Goal: Information Seeking & Learning: Learn about a topic

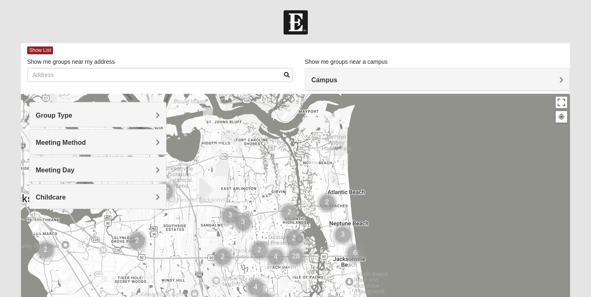
click at [343, 232] on img "Cluster of 3 groups" at bounding box center [342, 234] width 21 height 21
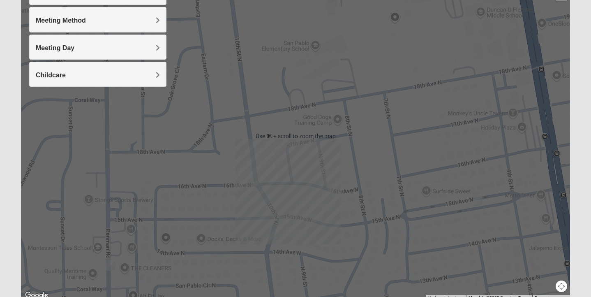
scroll to position [140, 0]
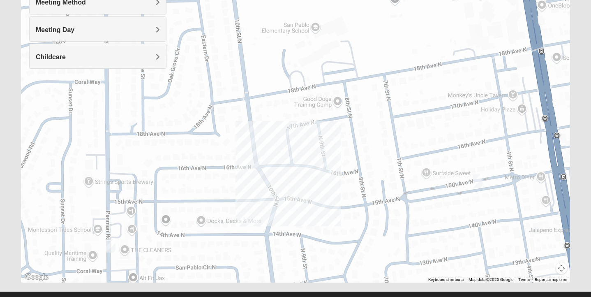
click at [454, 211] on div "To navigate, press the arrow keys." at bounding box center [295, 118] width 549 height 329
click at [477, 182] on img "Womens Pfingston 32250" at bounding box center [478, 181] width 10 height 14
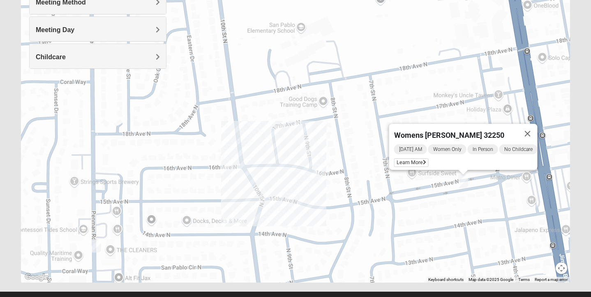
click at [96, 242] on img "Mens Crytzer/Siemion 32250" at bounding box center [96, 246] width 10 height 14
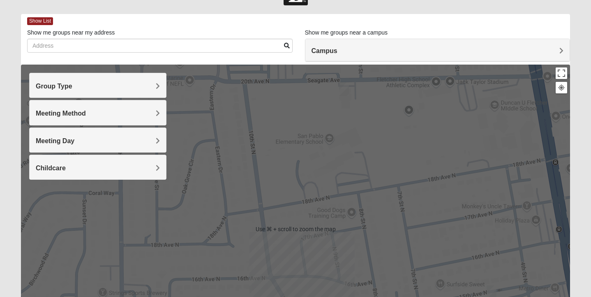
scroll to position [31, 0]
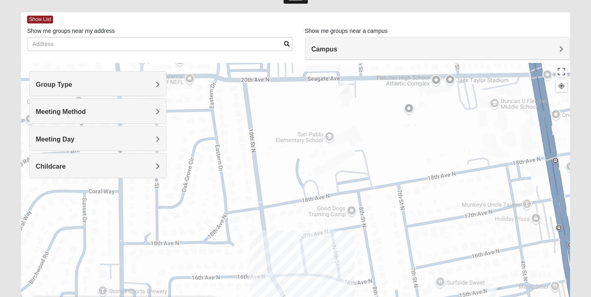
click at [341, 86] on img "Mens Coker 32250" at bounding box center [344, 88] width 10 height 14
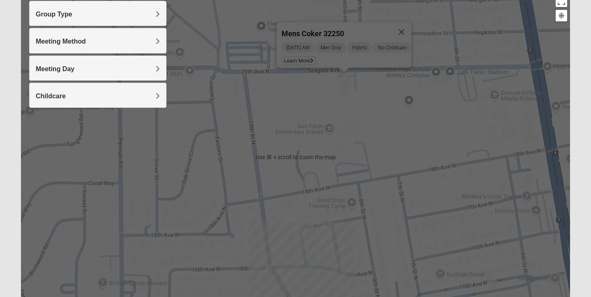
scroll to position [0, 0]
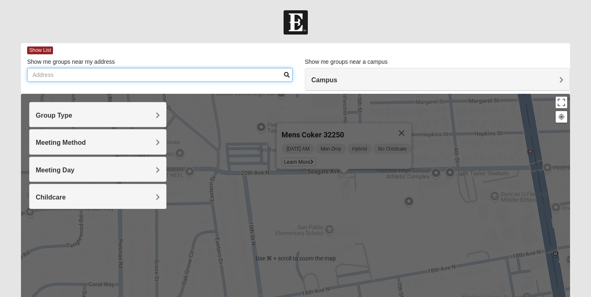
click at [61, 72] on input "Show me groups near my address" at bounding box center [159, 75] width 265 height 14
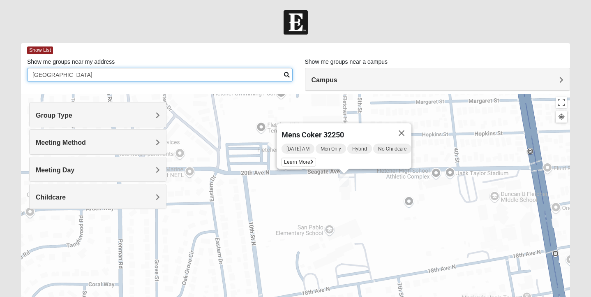
type input "ponte vedra beach"
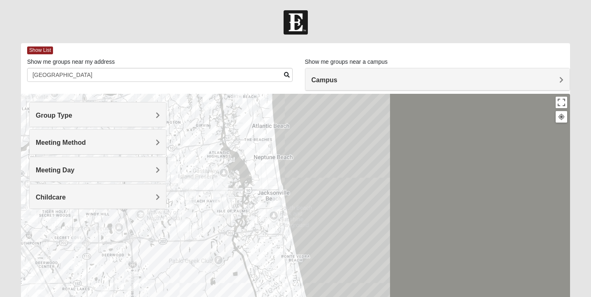
click at [294, 249] on div at bounding box center [295, 258] width 549 height 329
click at [294, 248] on div at bounding box center [295, 258] width 549 height 329
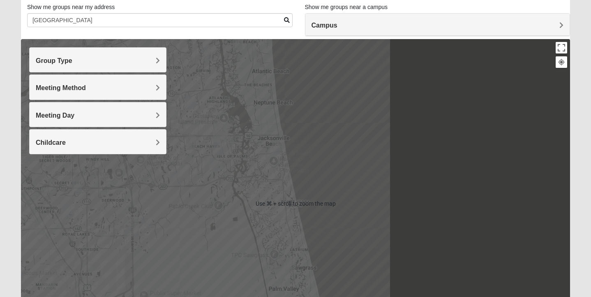
scroll to position [59, 0]
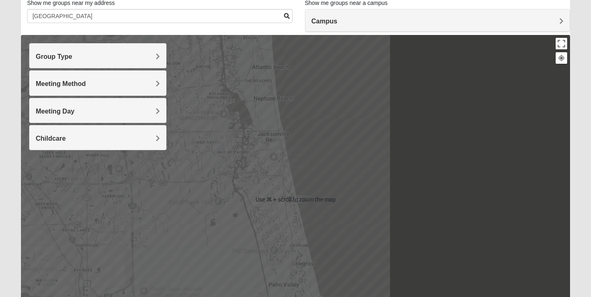
click at [294, 187] on div at bounding box center [295, 199] width 549 height 329
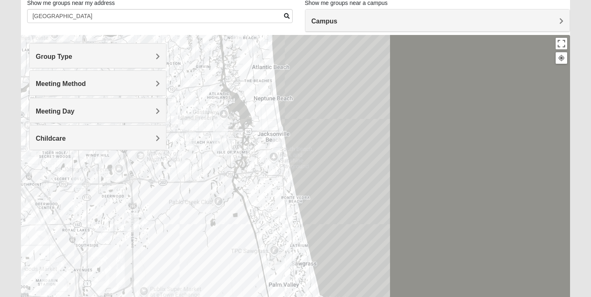
click at [293, 189] on div at bounding box center [295, 199] width 549 height 329
click at [291, 257] on img "Mens Sopchak 32082" at bounding box center [291, 261] width 10 height 14
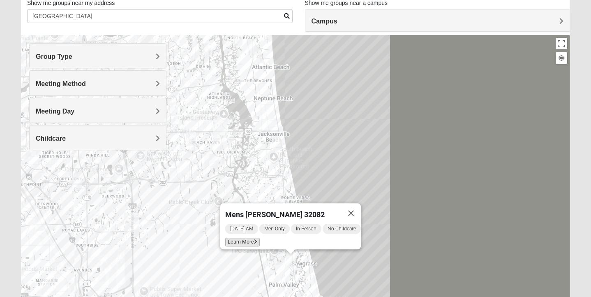
click at [240, 238] on span "Learn More" at bounding box center [242, 242] width 35 height 9
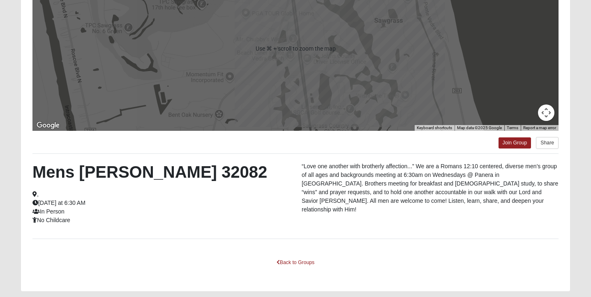
scroll to position [126, 0]
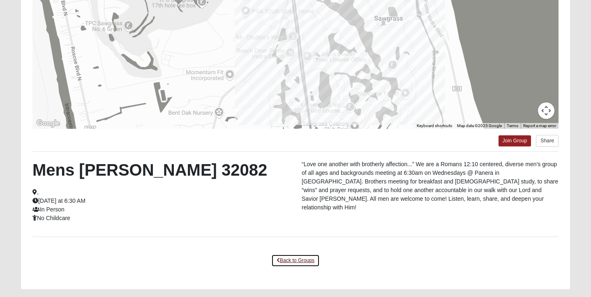
click at [291, 259] on link "Back to Groups" at bounding box center [295, 260] width 48 height 13
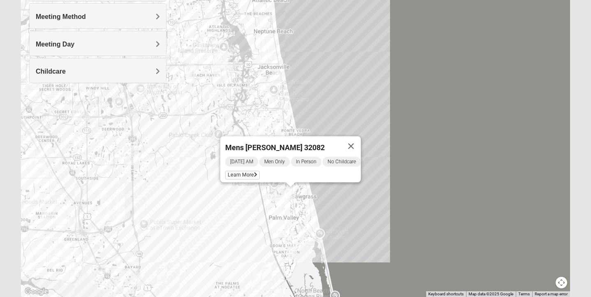
click at [275, 76] on img "Womens Harnek/Holterman 32250" at bounding box center [277, 76] width 10 height 14
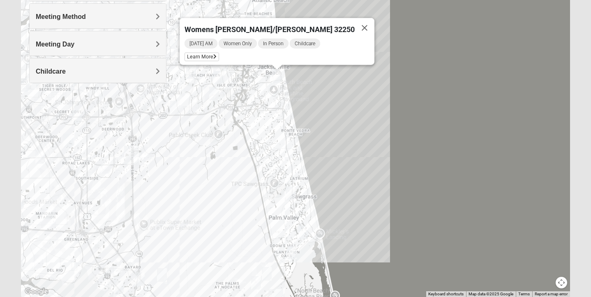
click at [303, 229] on img "Womens Beeson 32082" at bounding box center [303, 232] width 10 height 14
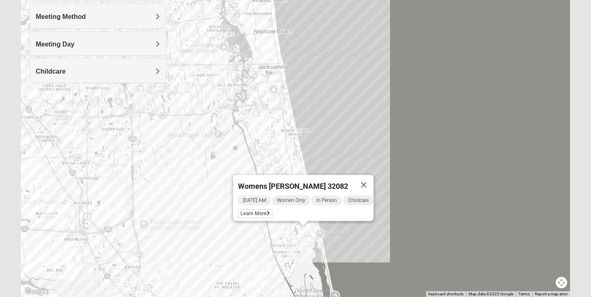
click at [292, 246] on img "Mixed Reed 32081" at bounding box center [292, 252] width 10 height 14
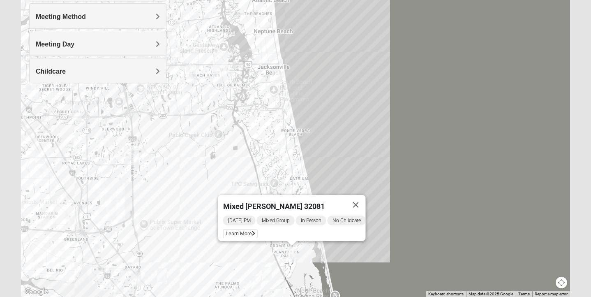
click at [213, 92] on img "Mens Schell 32224" at bounding box center [214, 94] width 10 height 14
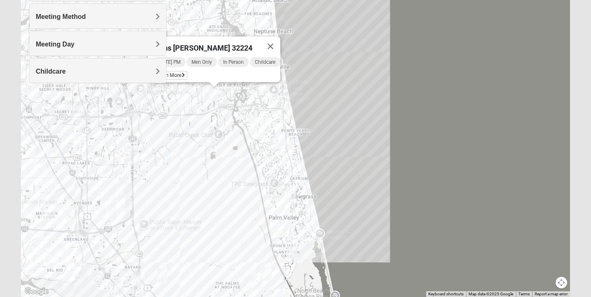
click at [213, 92] on img "Mens Schell 32224" at bounding box center [214, 94] width 10 height 14
click at [272, 38] on button "Close" at bounding box center [271, 47] width 20 height 20
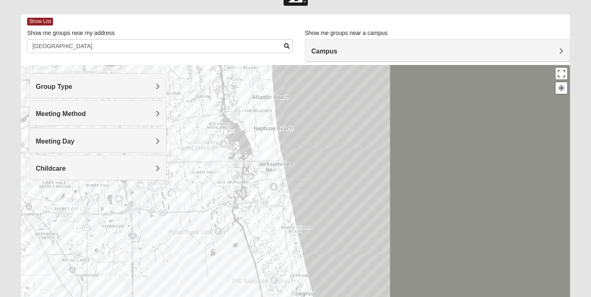
scroll to position [0, 0]
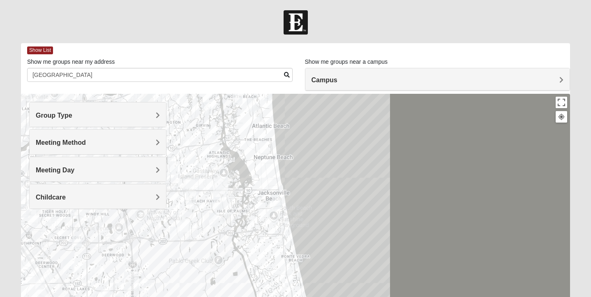
click at [72, 114] on span "Group Type" at bounding box center [54, 115] width 37 height 7
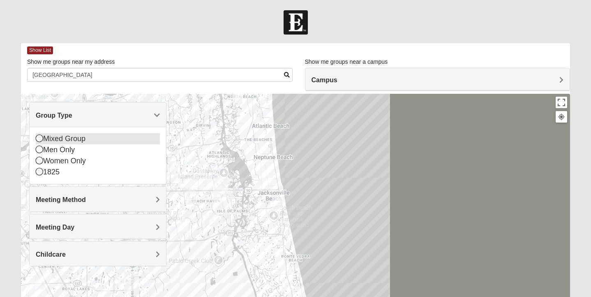
click at [40, 138] on icon at bounding box center [39, 137] width 7 height 7
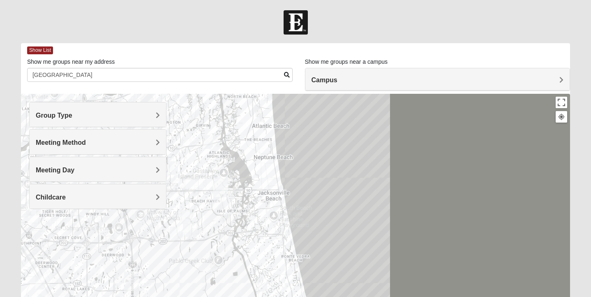
click at [64, 138] on div "Meeting Method" at bounding box center [98, 141] width 136 height 24
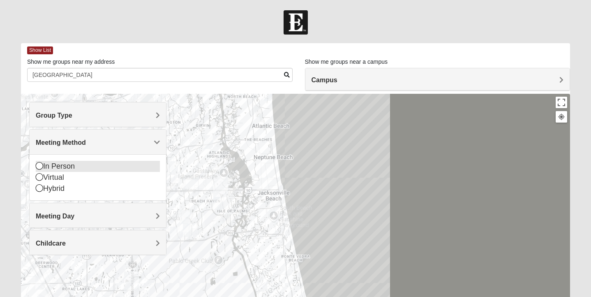
click at [41, 165] on icon at bounding box center [39, 165] width 7 height 7
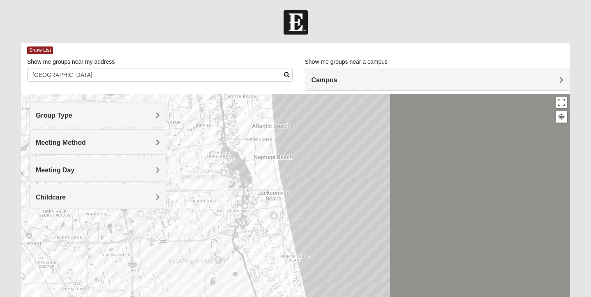
click at [49, 194] on span "Childcare" at bounding box center [51, 197] width 30 height 7
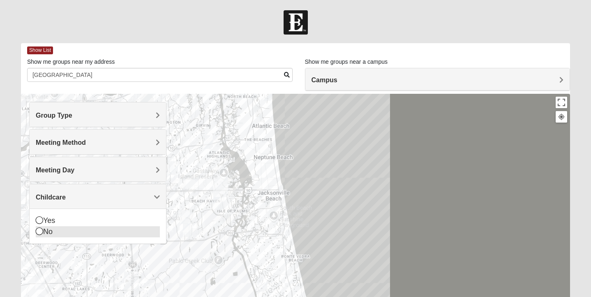
click at [38, 231] on icon at bounding box center [39, 230] width 7 height 7
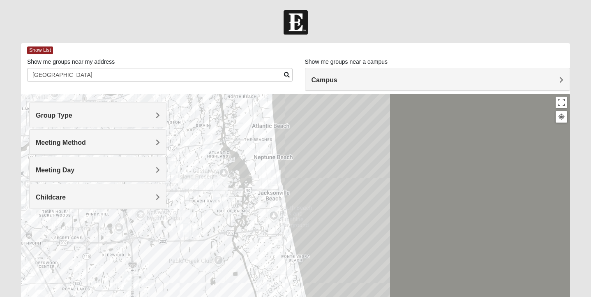
click at [275, 174] on img "Mixed Holowicki 32233" at bounding box center [276, 177] width 10 height 14
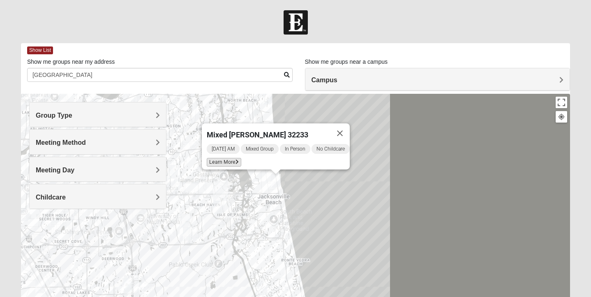
click at [218, 158] on span "Learn More" at bounding box center [224, 162] width 35 height 9
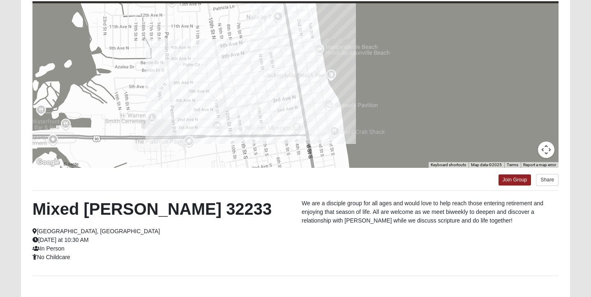
scroll to position [44, 0]
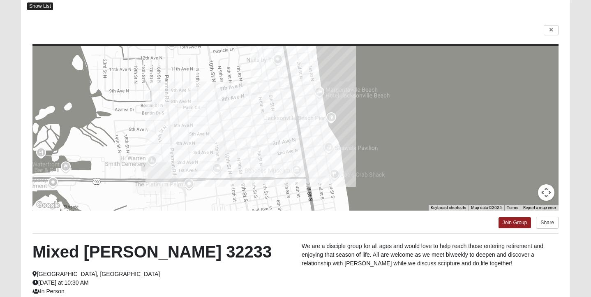
click at [36, 4] on span "Show List" at bounding box center [40, 6] width 26 height 8
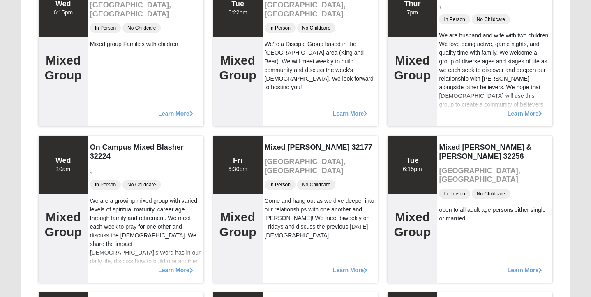
scroll to position [1066, 0]
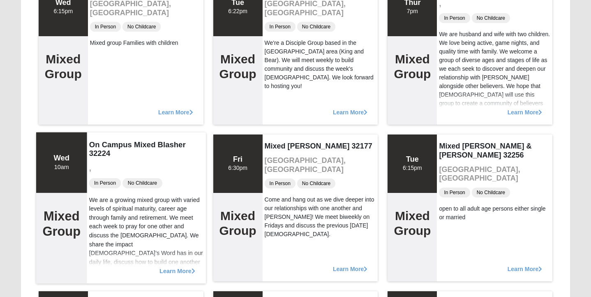
click at [170, 266] on span "Learn More" at bounding box center [177, 266] width 36 height 0
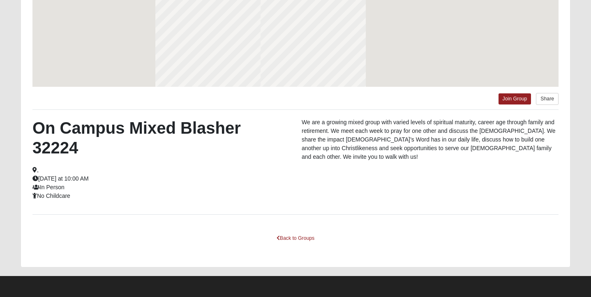
scroll to position [168, 0]
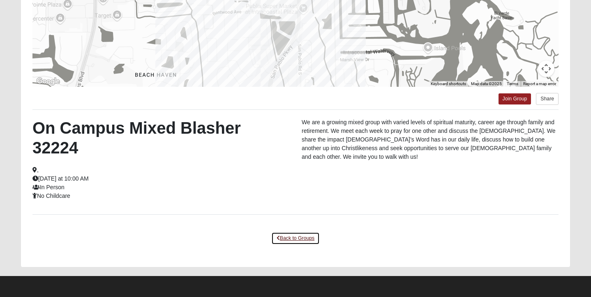
click at [285, 235] on link "Back to Groups" at bounding box center [295, 238] width 48 height 13
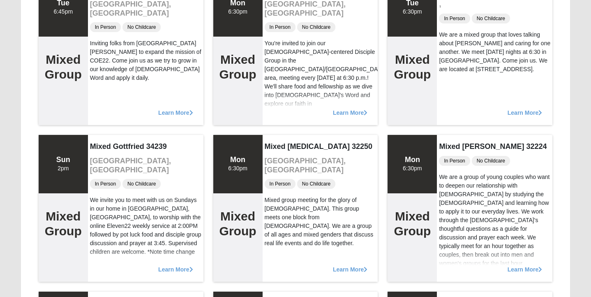
scroll to position [441, 0]
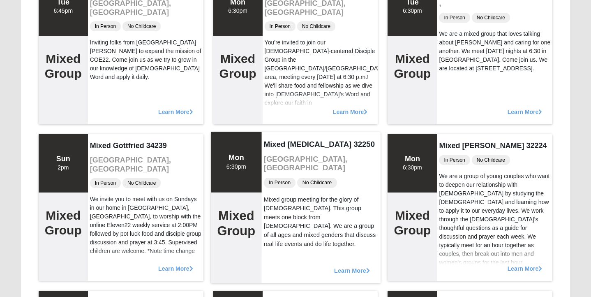
click at [347, 266] on span "Learn More" at bounding box center [352, 266] width 36 height 0
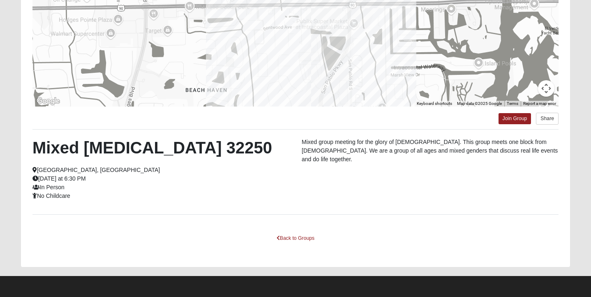
scroll to position [0, 0]
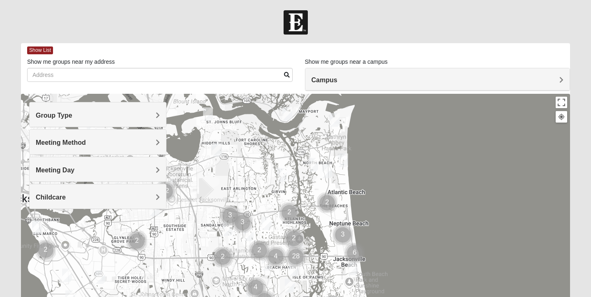
click at [352, 265] on img "Womens Harnek/Holterman 32250" at bounding box center [353, 268] width 10 height 14
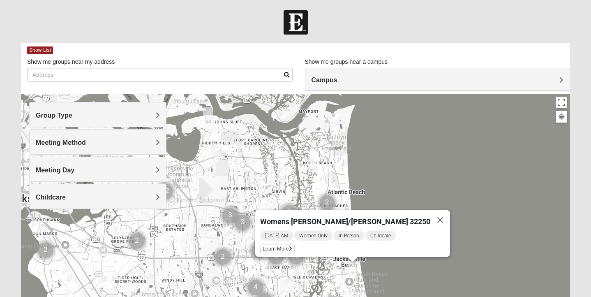
click at [352, 266] on img "Womens Harnek/Holterman 32250" at bounding box center [353, 268] width 10 height 14
click at [369, 173] on div "Womens [PERSON_NAME]/[PERSON_NAME] 32250 [DATE] AM Women Only In Person Childca…" at bounding box center [295, 258] width 549 height 329
click at [328, 172] on img "Mens McCann 32233" at bounding box center [327, 171] width 10 height 14
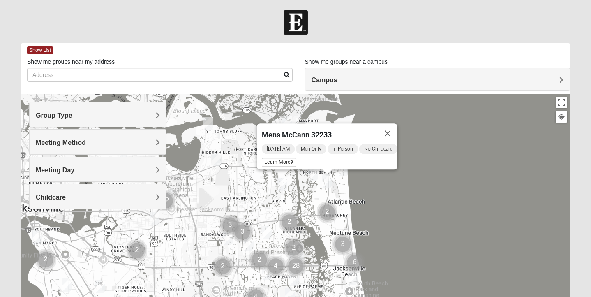
click at [311, 177] on img "1825 Mixed Curry 32233" at bounding box center [313, 174] width 10 height 14
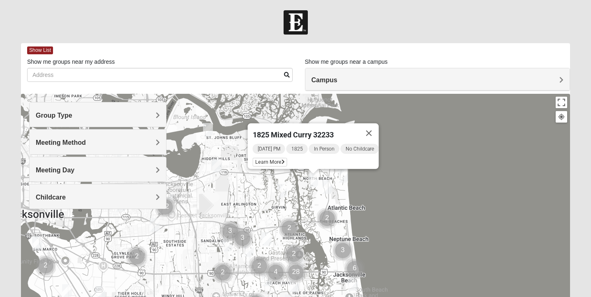
click at [268, 237] on img "1825 Mixed Annis 32246" at bounding box center [267, 239] width 10 height 14
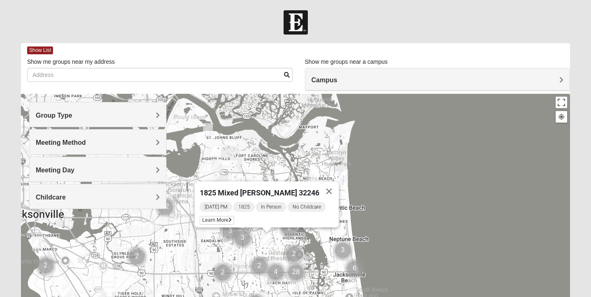
click at [251, 248] on img "Cluster of 3 groups" at bounding box center [242, 238] width 21 height 21
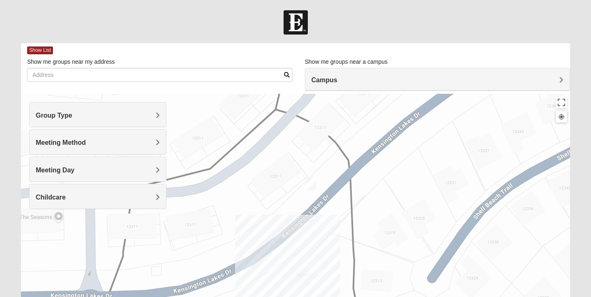
click at [310, 185] on img "Womens Vail 32246" at bounding box center [311, 184] width 10 height 14
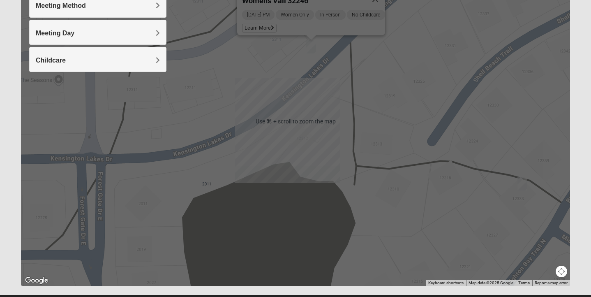
scroll to position [145, 0]
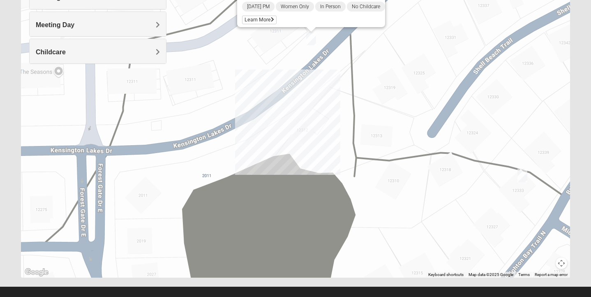
click at [521, 172] on img "Mixed Cross 32246" at bounding box center [522, 175] width 10 height 14
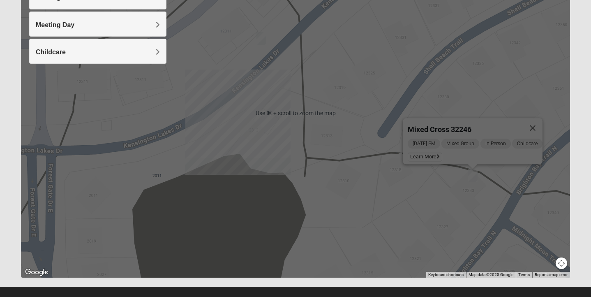
click at [528, 180] on div "Mixed Cross 32246 [DATE] PM Mixed Group In Person Childcare Learn More" at bounding box center [295, 113] width 549 height 329
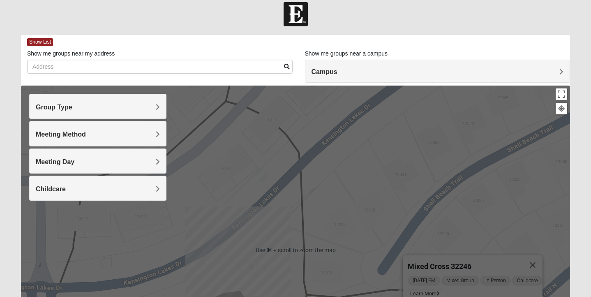
scroll to position [0, 0]
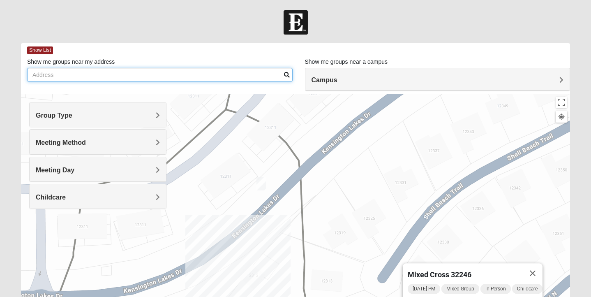
click at [49, 74] on input "Show me groups near my address" at bounding box center [159, 75] width 265 height 14
type input "[STREET_ADDRESS]"
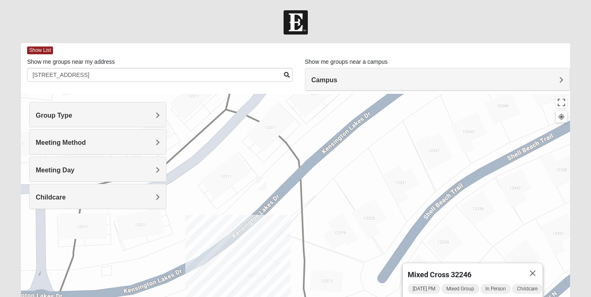
click at [286, 74] on span at bounding box center [287, 75] width 6 height 6
click at [285, 73] on span at bounding box center [287, 75] width 6 height 6
click at [56, 114] on span "Group Type" at bounding box center [54, 115] width 37 height 7
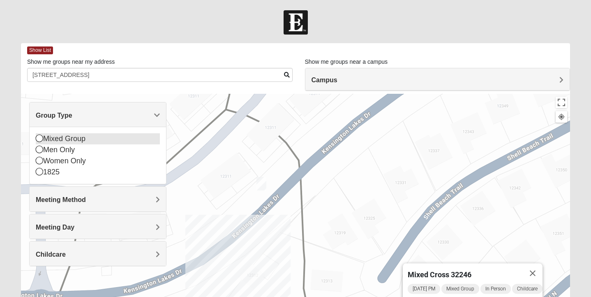
click at [38, 138] on icon at bounding box center [39, 137] width 7 height 7
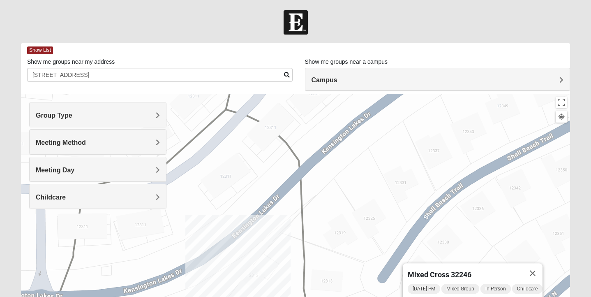
click at [60, 141] on span "Meeting Method" at bounding box center [61, 142] width 50 height 7
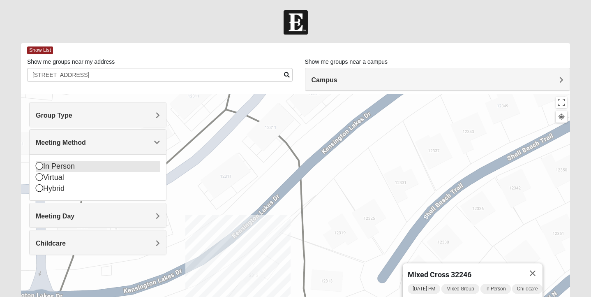
click at [39, 166] on icon at bounding box center [39, 165] width 7 height 7
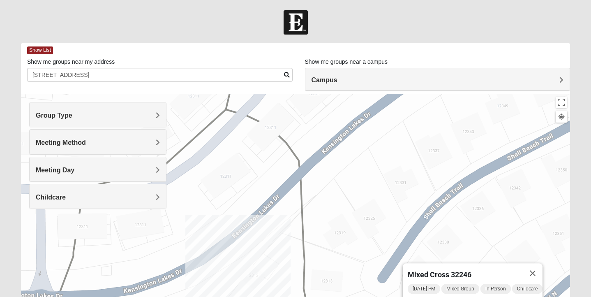
click at [59, 168] on span "Meeting Day" at bounding box center [55, 169] width 39 height 7
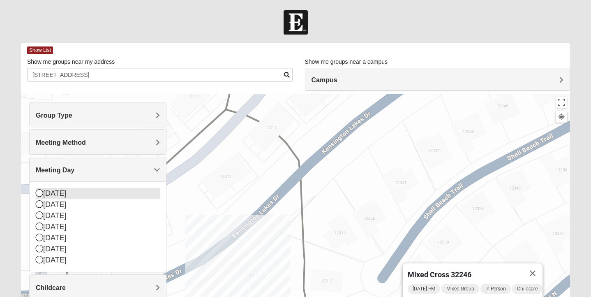
click at [111, 191] on div "[DATE]" at bounding box center [98, 193] width 124 height 11
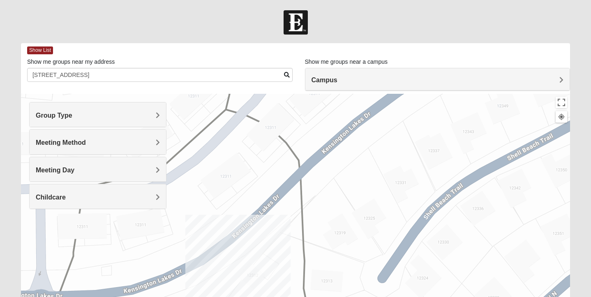
click at [71, 192] on div "Childcare" at bounding box center [98, 196] width 136 height 24
click at [38, 231] on icon at bounding box center [39, 230] width 7 height 7
click at [286, 73] on span at bounding box center [287, 75] width 6 height 6
click at [43, 49] on span "Show List" at bounding box center [40, 50] width 26 height 8
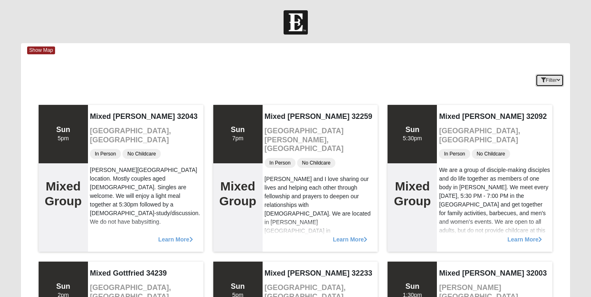
click at [546, 81] on button "Filter" at bounding box center [549, 80] width 28 height 13
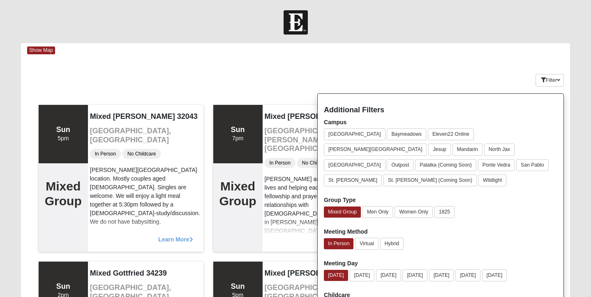
click at [462, 227] on div "Meeting Method In Person Virtual Hybrid" at bounding box center [440, 239] width 233 height 25
click at [343, 270] on button "[DATE]" at bounding box center [336, 275] width 24 height 11
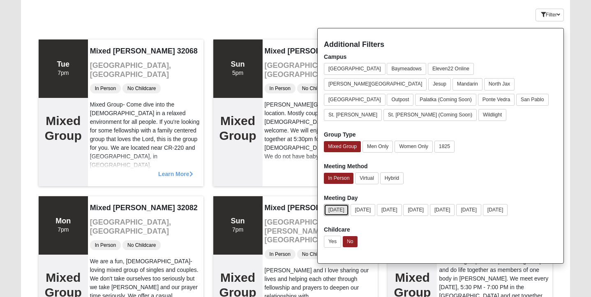
scroll to position [68, 0]
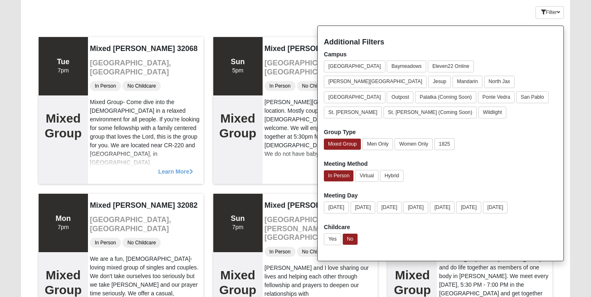
click at [485, 223] on div "Childcare Yes No" at bounding box center [440, 235] width 233 height 25
click at [485, 207] on div "Additional Filters Campus [GEOGRAPHIC_DATA] [GEOGRAPHIC_DATA] Eleven22 Online […" at bounding box center [440, 142] width 247 height 235
click at [411, 42] on h4 "Additional Filters" at bounding box center [440, 42] width 233 height 9
click at [286, 19] on div "Keywords Filter Additional Filters Campus [GEOGRAPHIC_DATA] [GEOGRAPHIC_DATA] E…" at bounding box center [295, 11] width 549 height 30
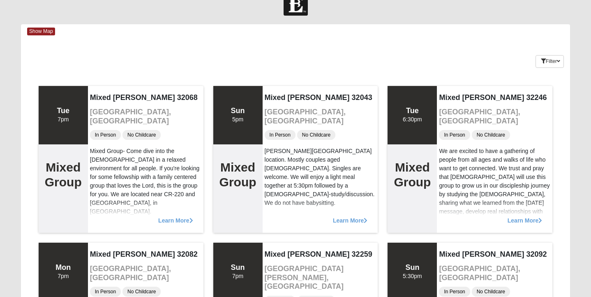
scroll to position [0, 0]
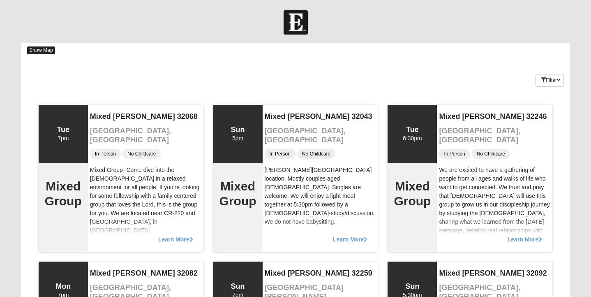
click at [50, 48] on span "Show Map" at bounding box center [41, 50] width 28 height 8
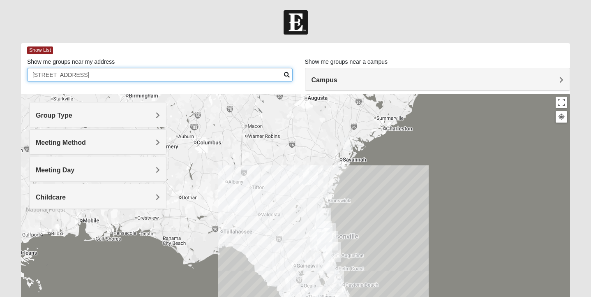
drag, startPoint x: 72, startPoint y: 74, endPoint x: 30, endPoint y: 70, distance: 42.9
click at [30, 70] on input "[STREET_ADDRESS]" at bounding box center [159, 75] width 265 height 14
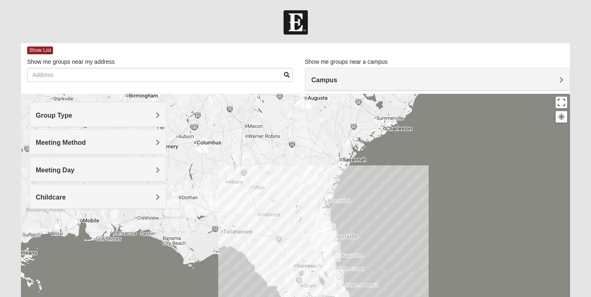
click at [556, 76] on h4 "Campus" at bounding box center [437, 80] width 252 height 8
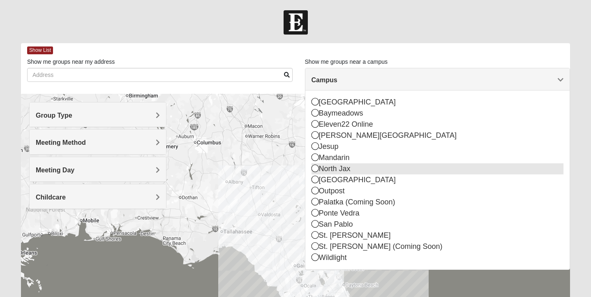
click at [319, 170] on div "North Jax" at bounding box center [437, 168] width 252 height 11
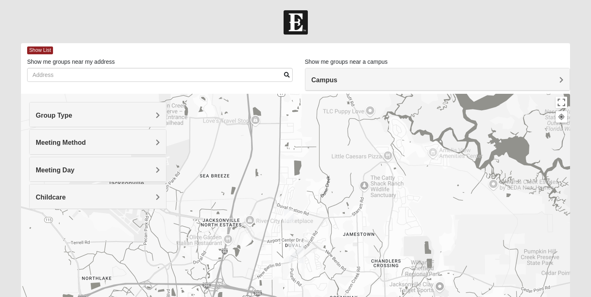
click at [150, 116] on h4 "Group Type" at bounding box center [98, 115] width 124 height 8
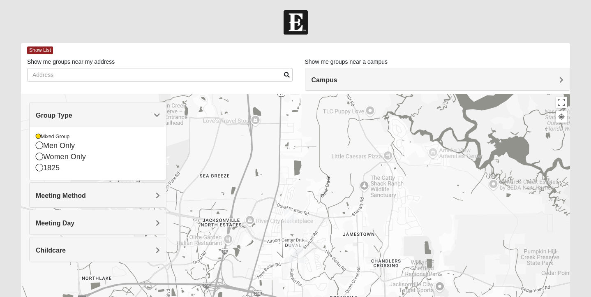
click at [147, 190] on div "Meeting Method" at bounding box center [98, 194] width 136 height 24
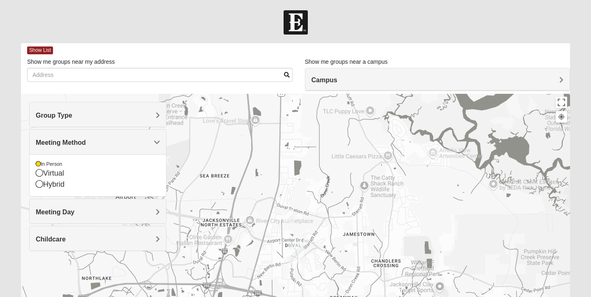
click at [145, 210] on h4 "Meeting Day" at bounding box center [98, 212] width 124 height 8
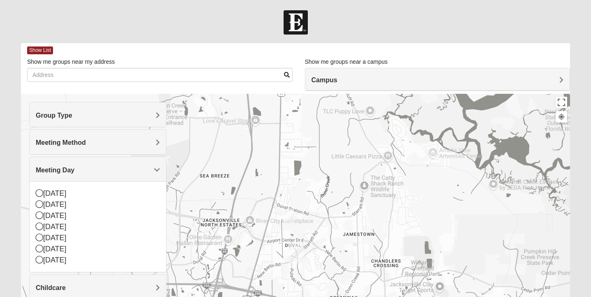
click at [153, 284] on h4 "Childcare" at bounding box center [98, 288] width 124 height 8
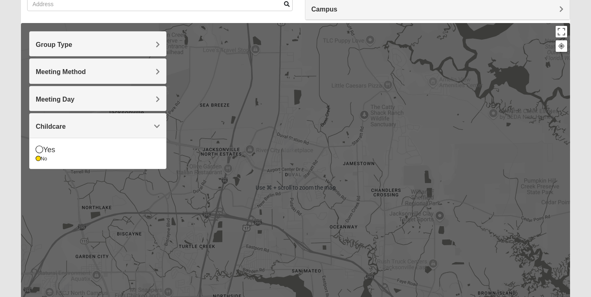
scroll to position [77, 0]
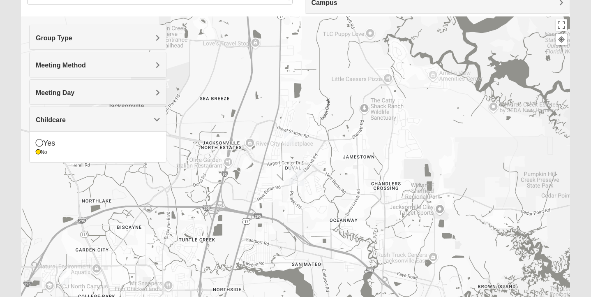
click at [226, 203] on div at bounding box center [295, 180] width 549 height 329
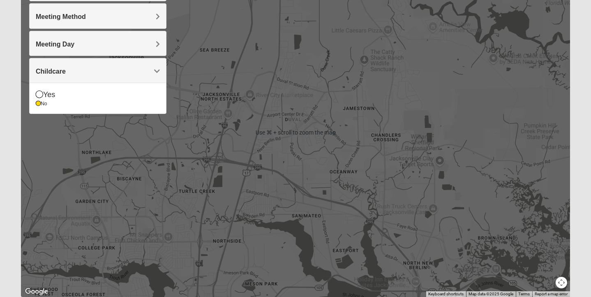
scroll to position [156, 0]
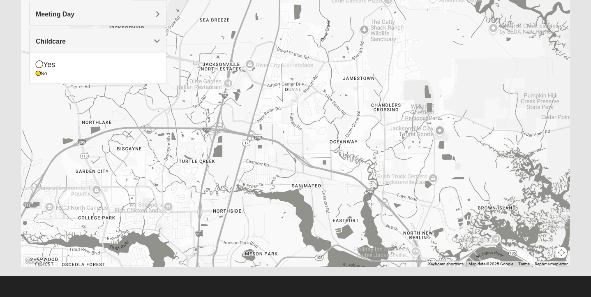
click at [561, 251] on button "Map camera controls" at bounding box center [562, 253] width 12 height 12
drag, startPoint x: 518, startPoint y: 233, endPoint x: 528, endPoint y: 221, distance: 15.5
click at [528, 221] on menu at bounding box center [532, 238] width 40 height 40
drag, startPoint x: 531, startPoint y: 222, endPoint x: 518, endPoint y: 189, distance: 35.6
click at [518, 189] on div "Use ⌘ + scroll to zoom the map Keyboard shortcuts Map Data Map data ©2025 Googl…" at bounding box center [295, 102] width 549 height 329
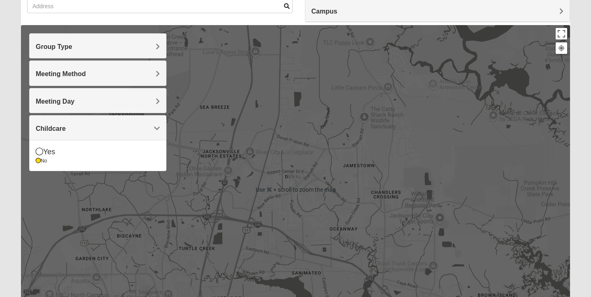
scroll to position [0, 0]
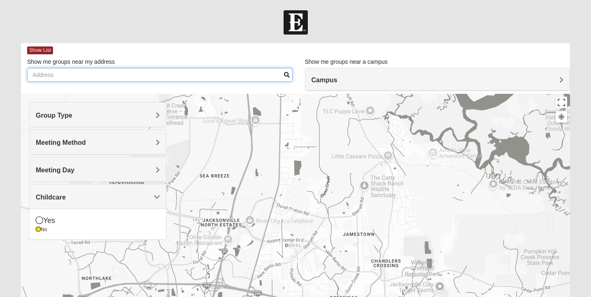
click at [74, 76] on input "Show me groups near my address" at bounding box center [159, 75] width 265 height 14
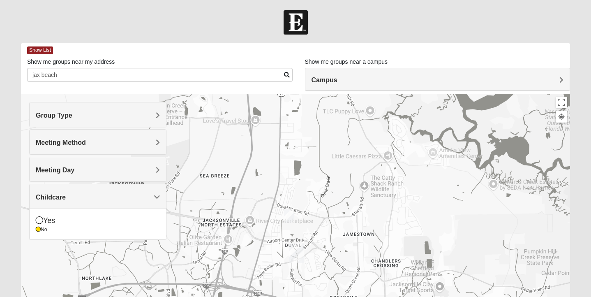
click at [286, 74] on span at bounding box center [287, 75] width 6 height 6
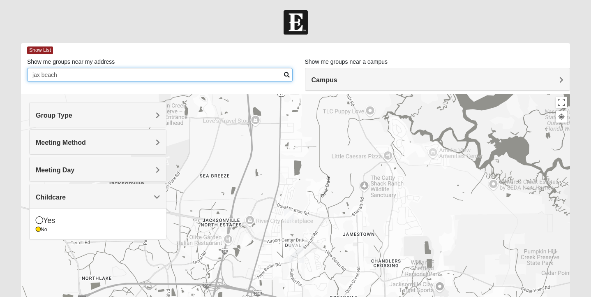
click at [63, 74] on input "jax beach" at bounding box center [159, 75] width 265 height 14
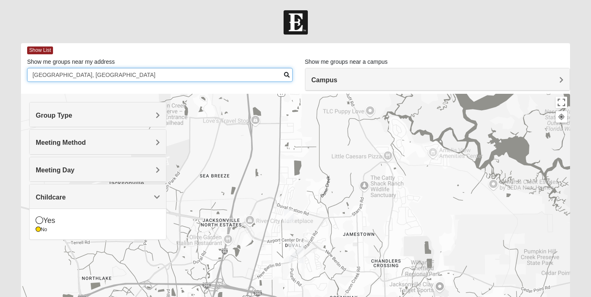
type input "[GEOGRAPHIC_DATA], [GEOGRAPHIC_DATA]"
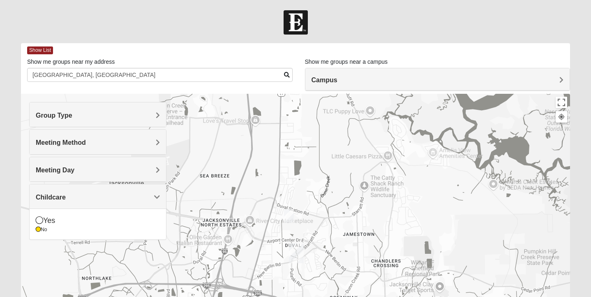
click at [286, 72] on span at bounding box center [287, 75] width 6 height 6
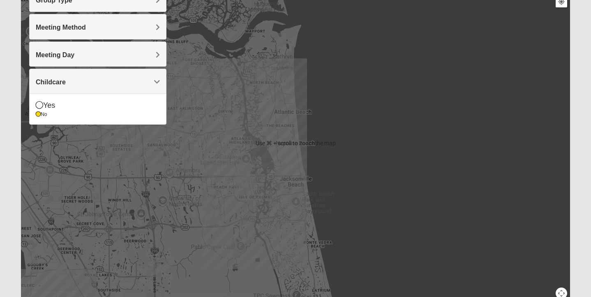
scroll to position [116, 0]
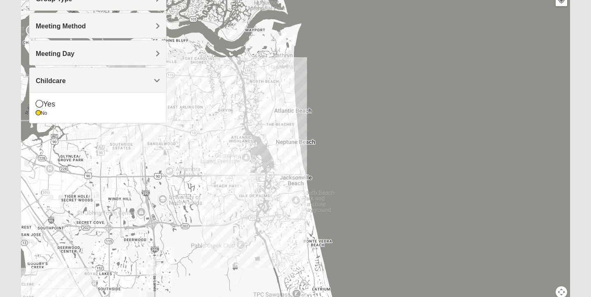
click at [299, 161] on img "Mixed Holowicki 32233" at bounding box center [297, 162] width 10 height 14
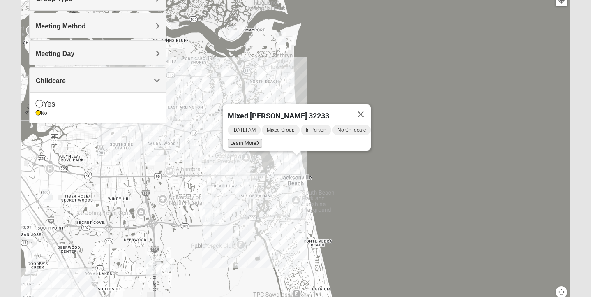
click at [250, 139] on span "Learn More" at bounding box center [245, 143] width 35 height 9
